Goal: Transaction & Acquisition: Purchase product/service

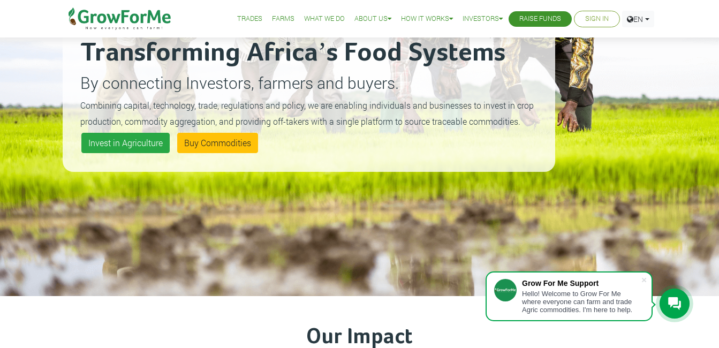
scroll to position [107, 0]
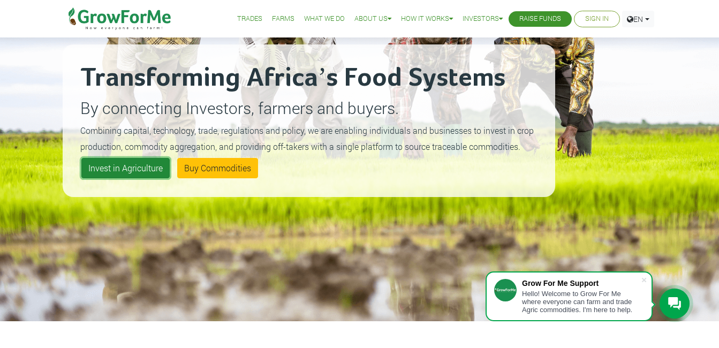
click at [124, 166] on link "Invest in Agriculture" at bounding box center [125, 168] width 88 height 20
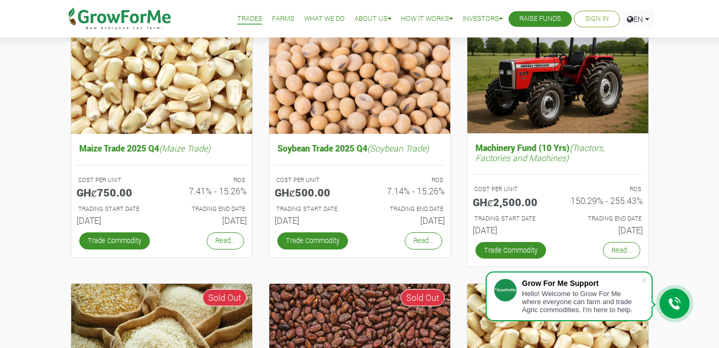
scroll to position [428, 0]
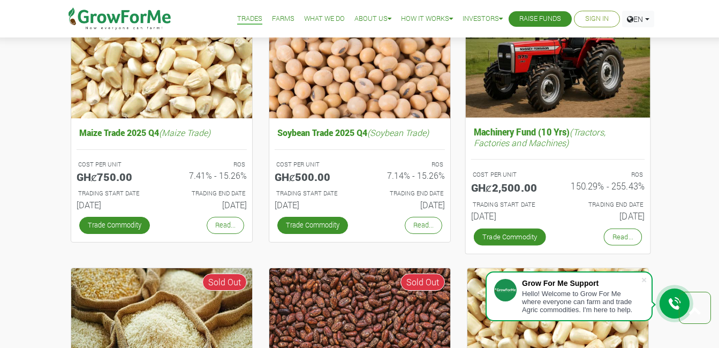
click at [529, 82] on img at bounding box center [557, 56] width 185 height 123
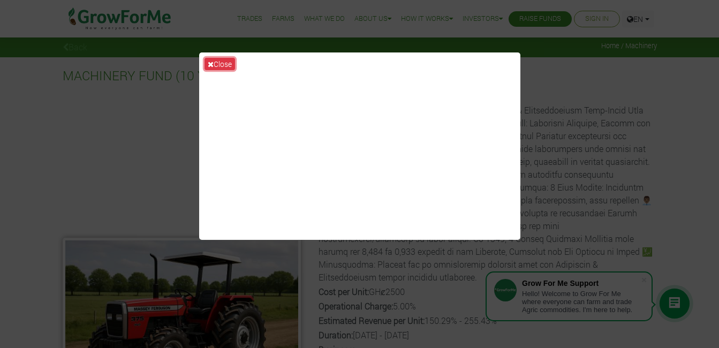
click at [210, 64] on icon at bounding box center [211, 63] width 6 height 7
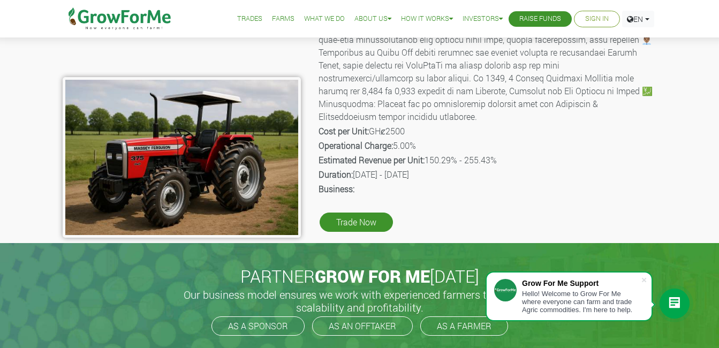
scroll to position [107, 0]
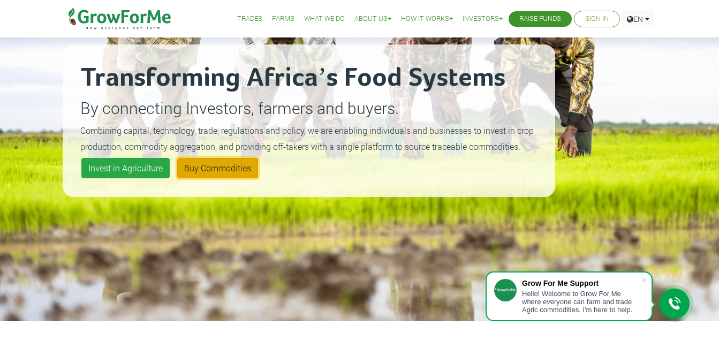
click at [225, 169] on link "Buy Commodities" at bounding box center [217, 168] width 81 height 20
